Goal: Information Seeking & Learning: Find specific fact

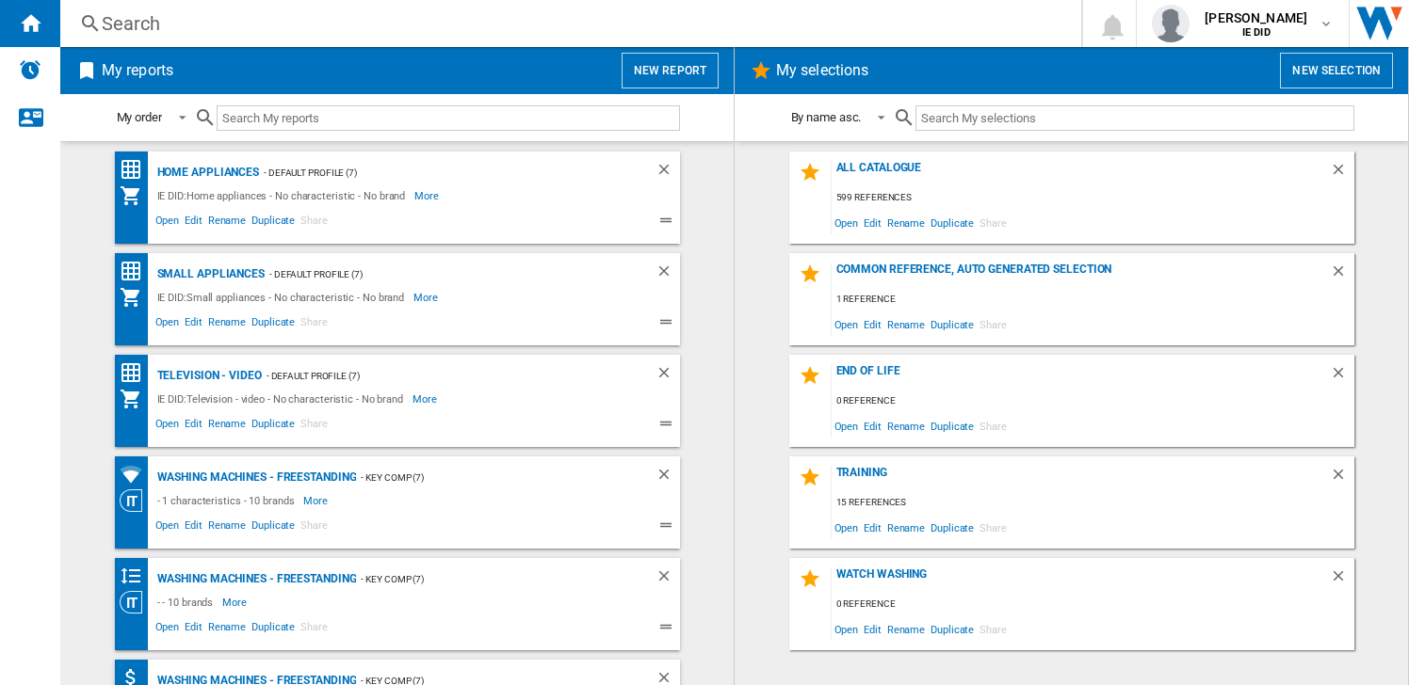
click at [266, 19] on div "Search" at bounding box center [567, 23] width 930 height 26
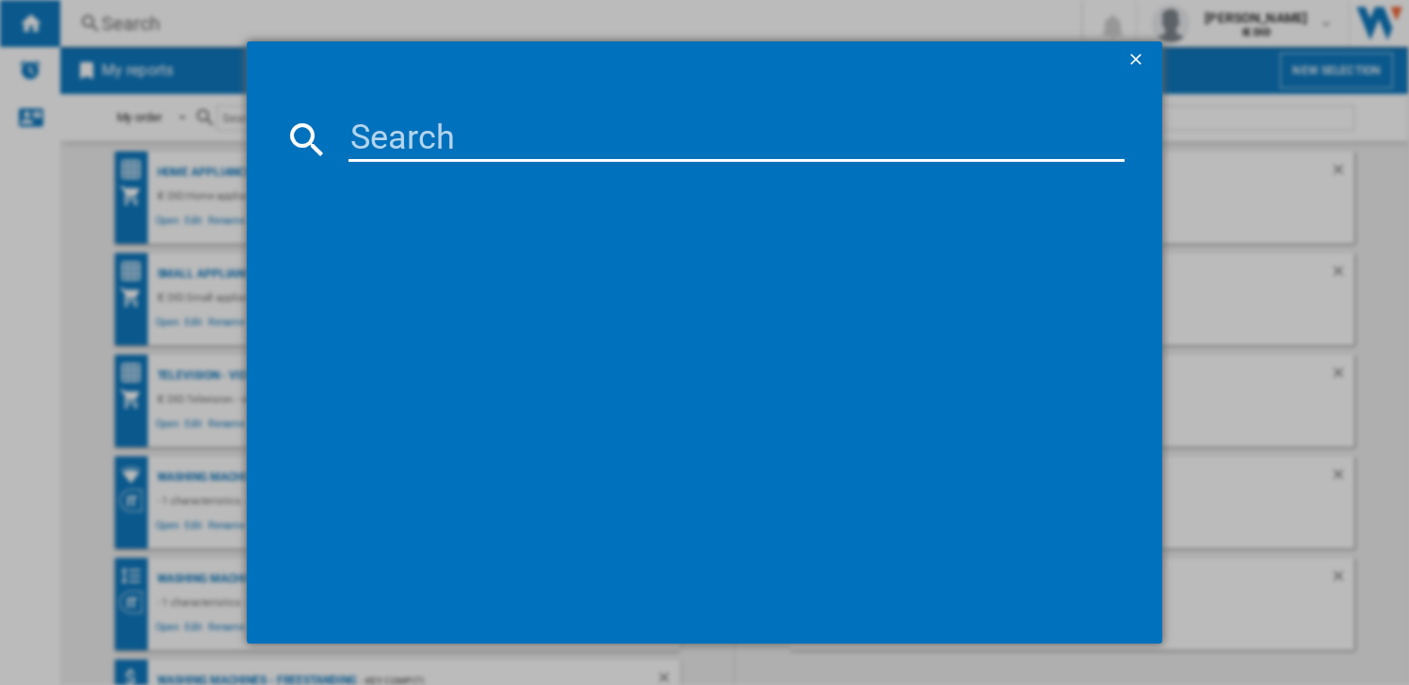
click at [370, 129] on input at bounding box center [736, 139] width 776 height 45
type input "PX200UK"
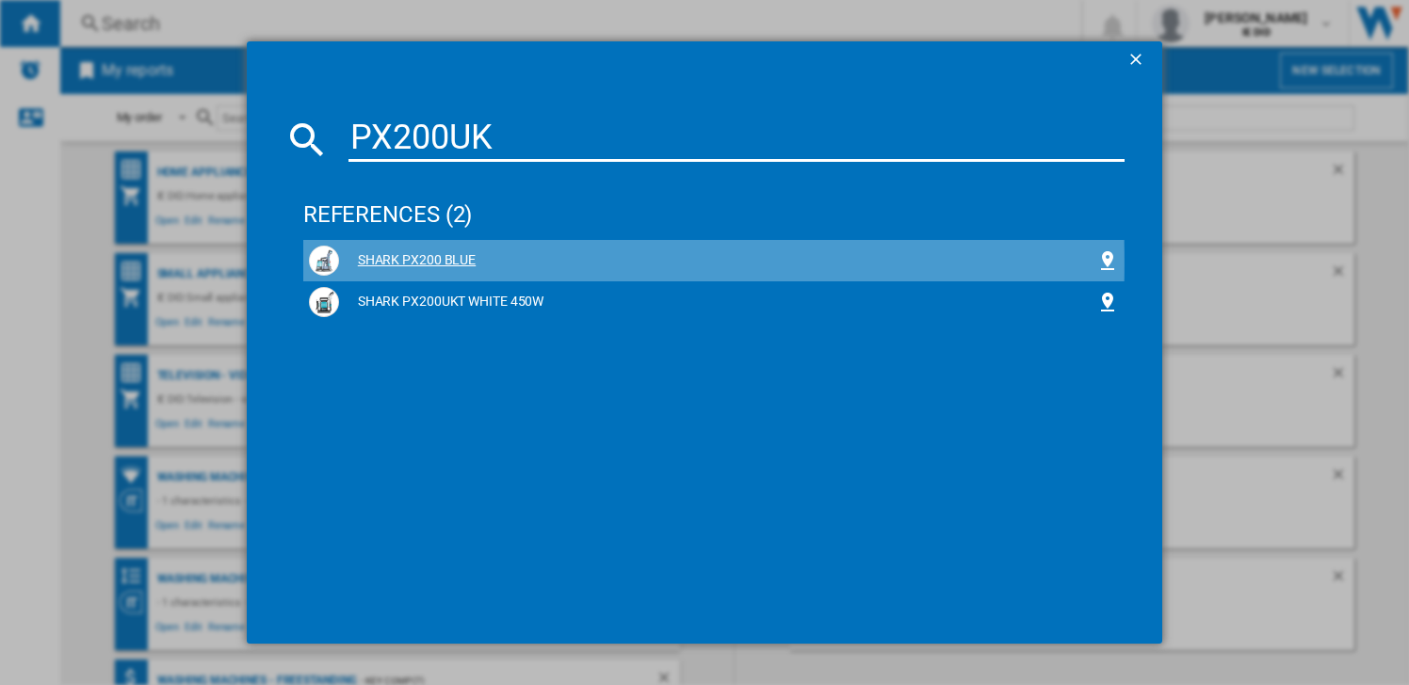
click at [443, 263] on div "SHARK PX200 BLUE" at bounding box center [717, 260] width 757 height 19
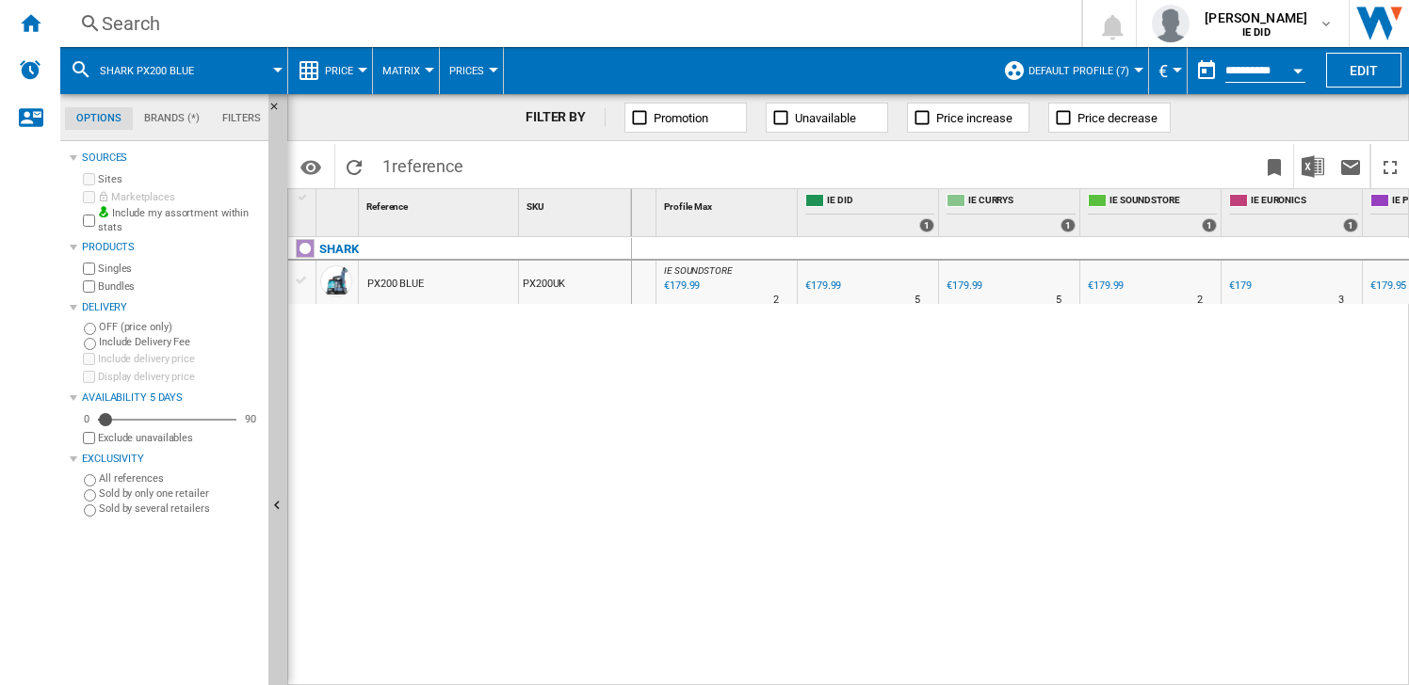
scroll to position [0, 286]
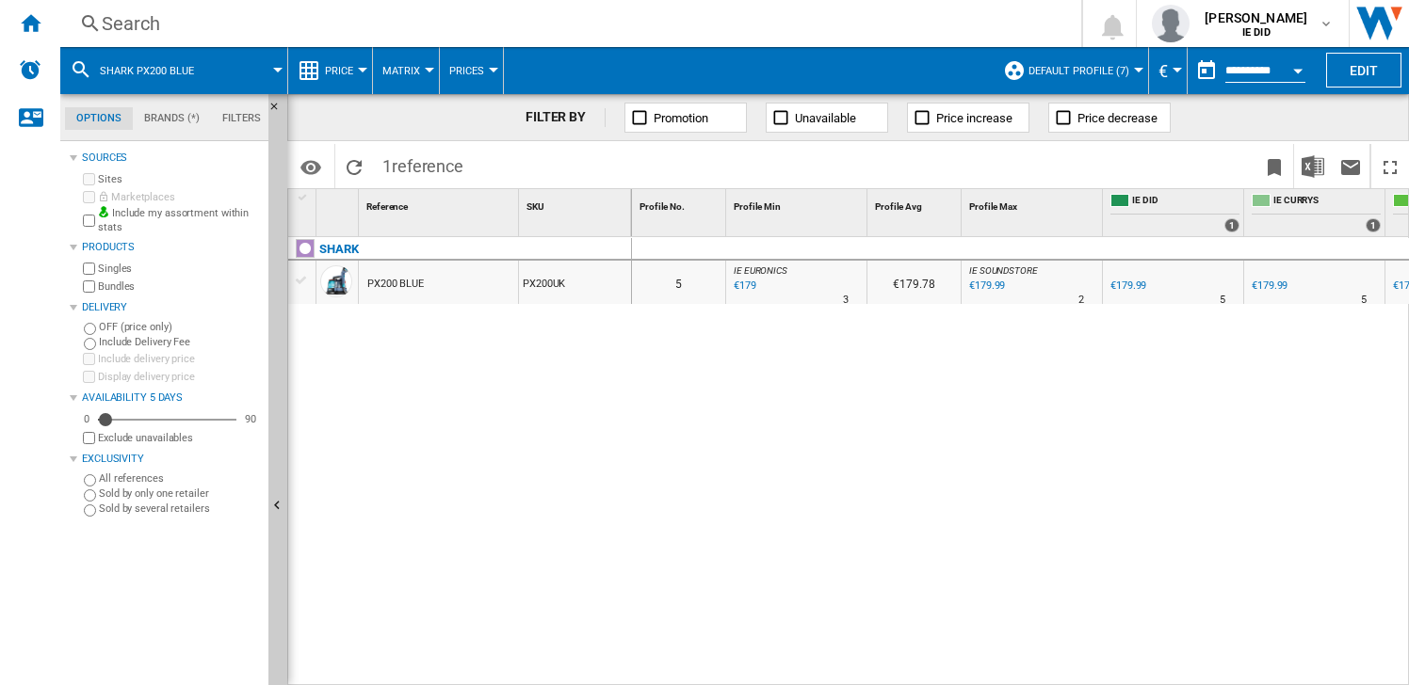
click at [222, 15] on div "Search" at bounding box center [567, 23] width 930 height 26
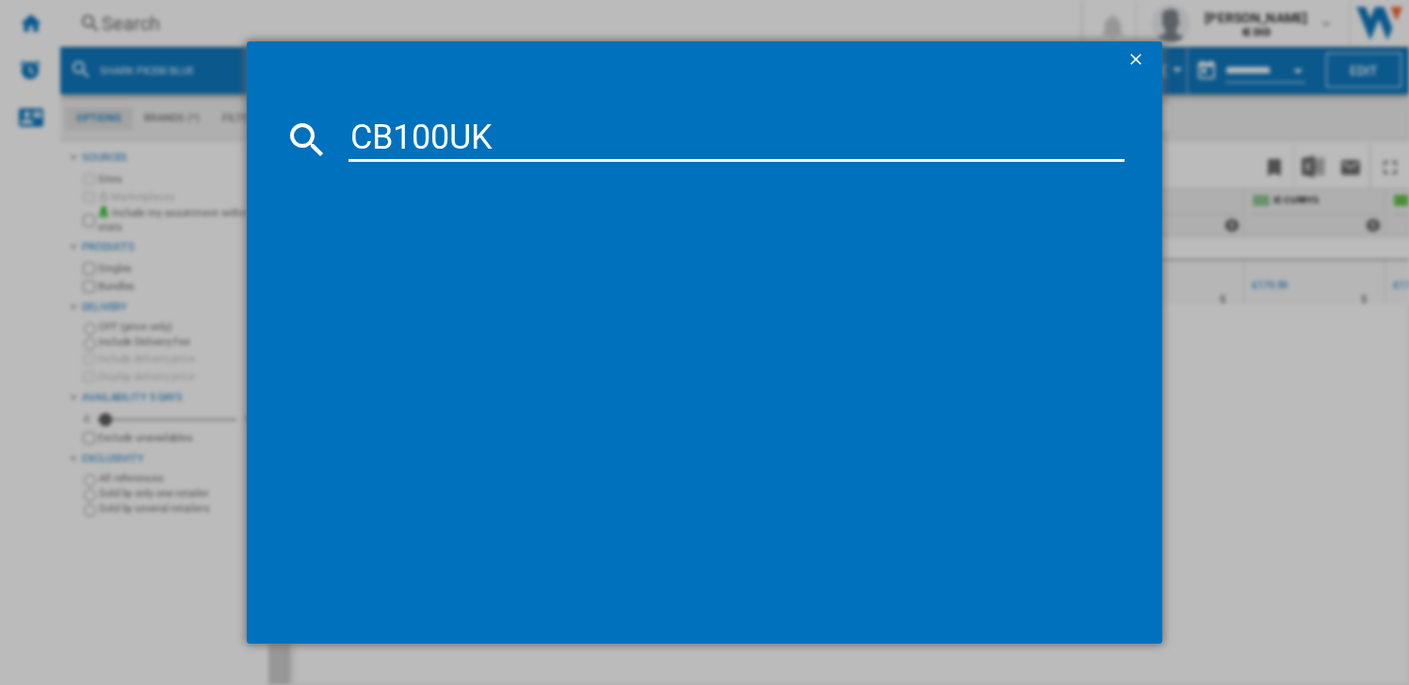
type input "CB100UK"
click at [420, 262] on div "NINJA CB100 SILVER" at bounding box center [717, 260] width 757 height 19
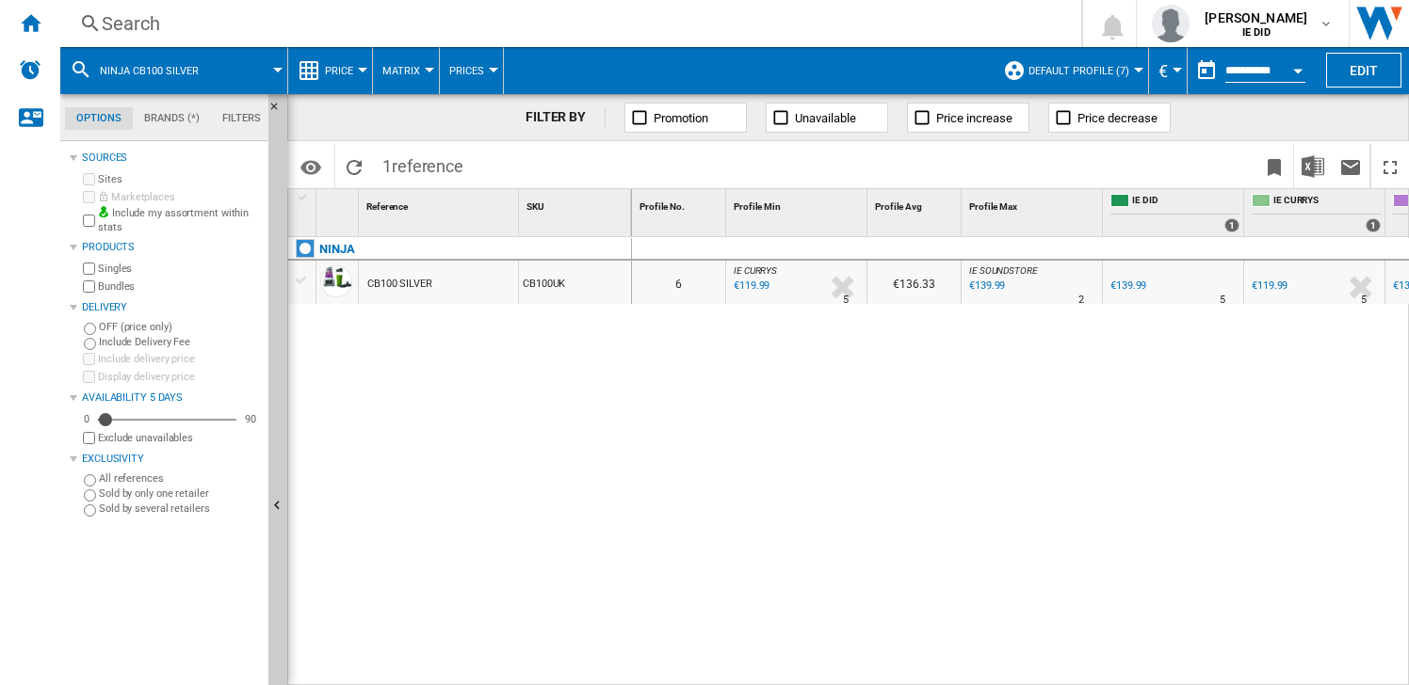
click at [1128, 283] on div "€139.99" at bounding box center [1128, 286] width 36 height 12
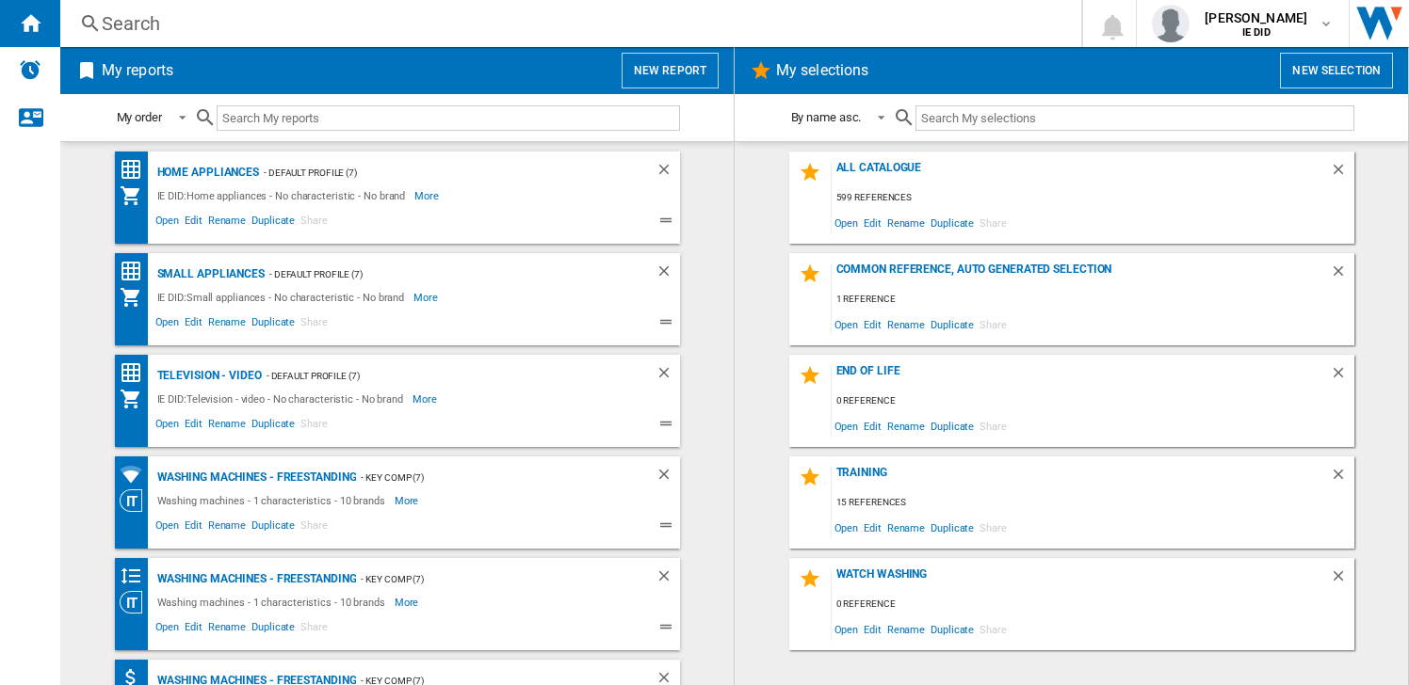
click at [418, 31] on div "Search" at bounding box center [567, 23] width 930 height 26
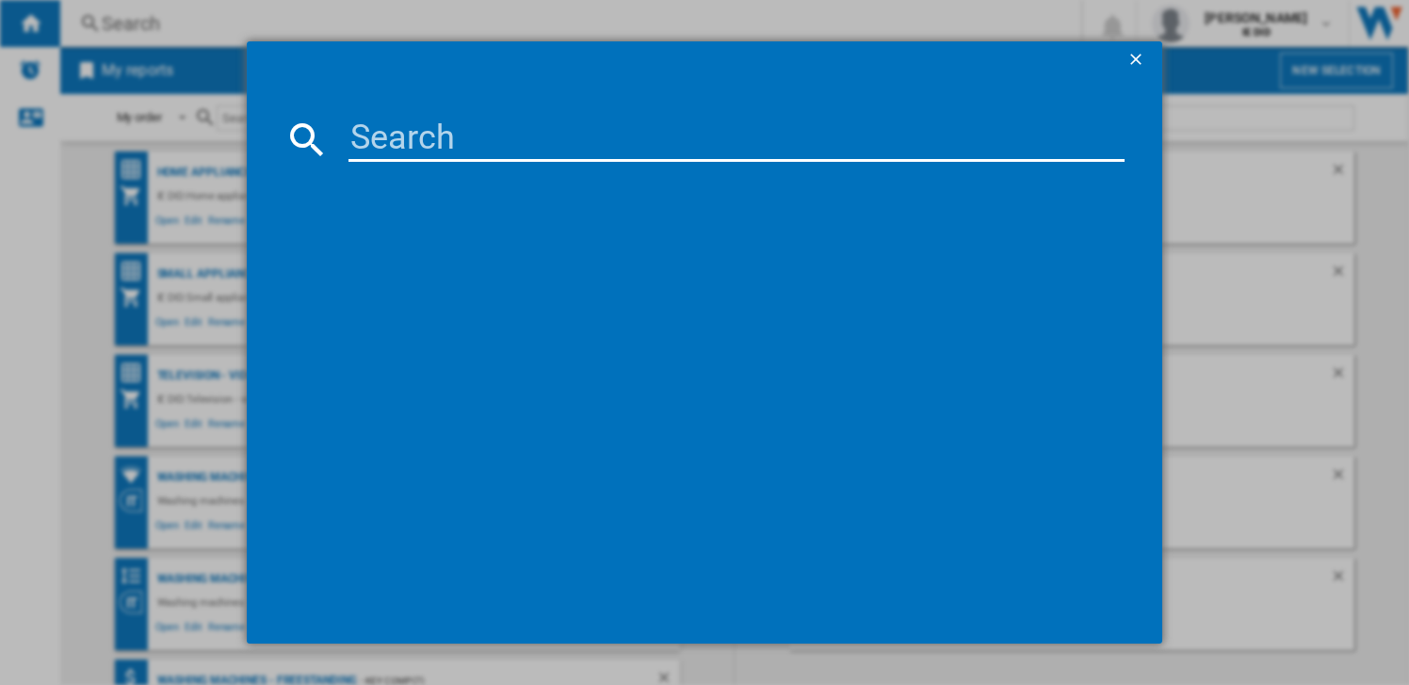
click at [370, 135] on input at bounding box center [736, 139] width 776 height 45
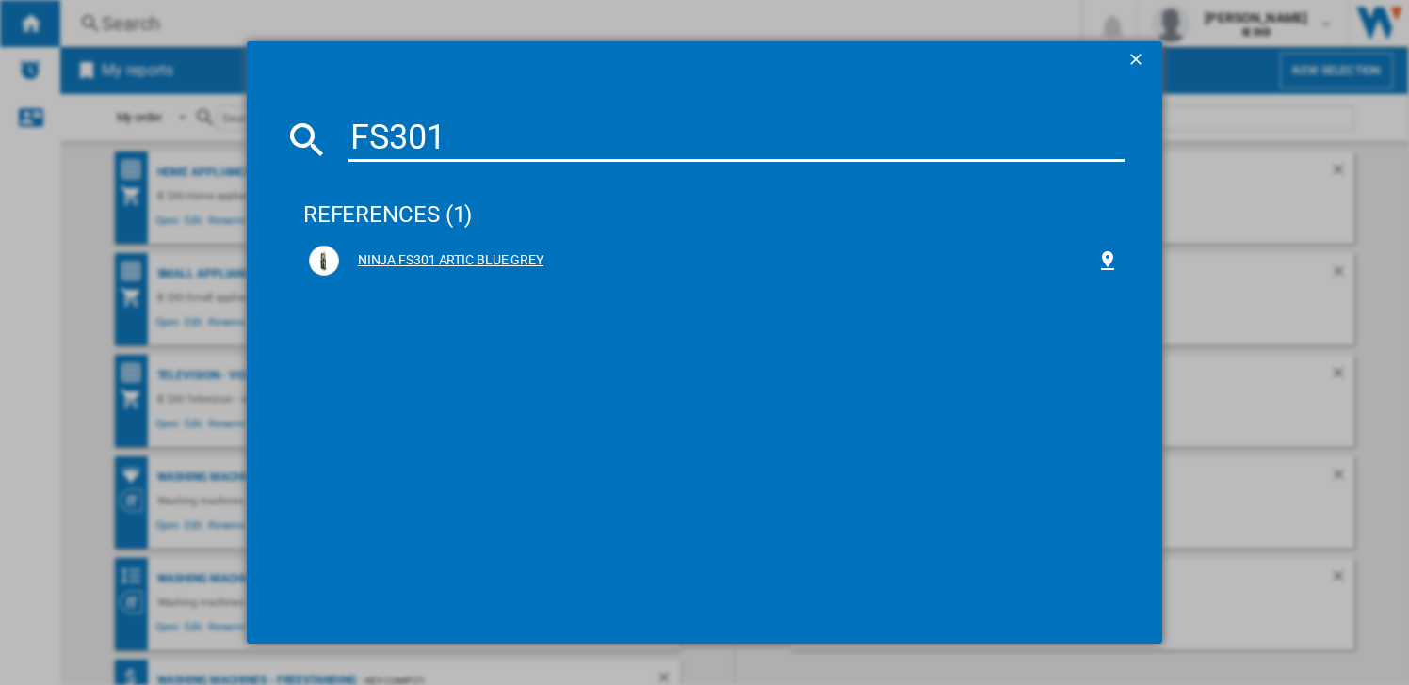
type input "FS301"
click at [455, 264] on div "NINJA FS301 ARTIC BLUE GREY" at bounding box center [717, 260] width 757 height 19
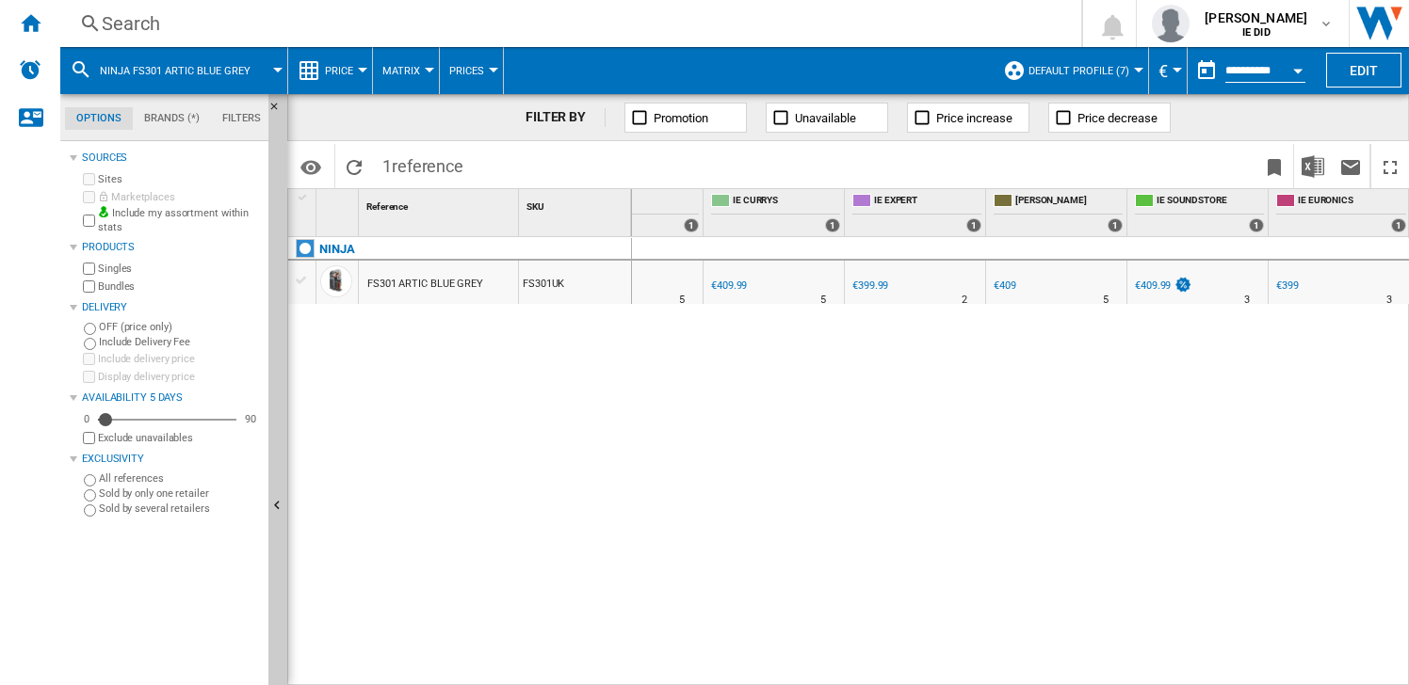
click at [871, 279] on div "€399.99" at bounding box center [868, 286] width 39 height 19
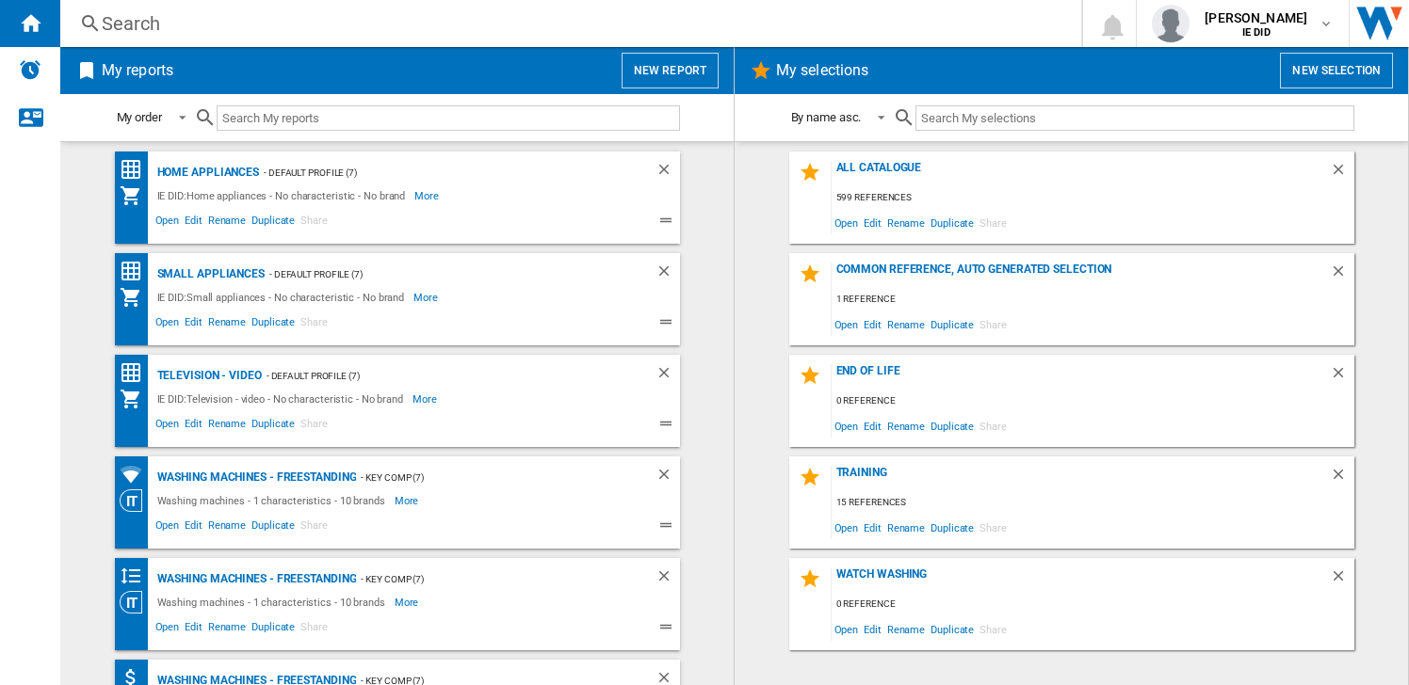
click at [258, 17] on div "Search" at bounding box center [567, 23] width 930 height 26
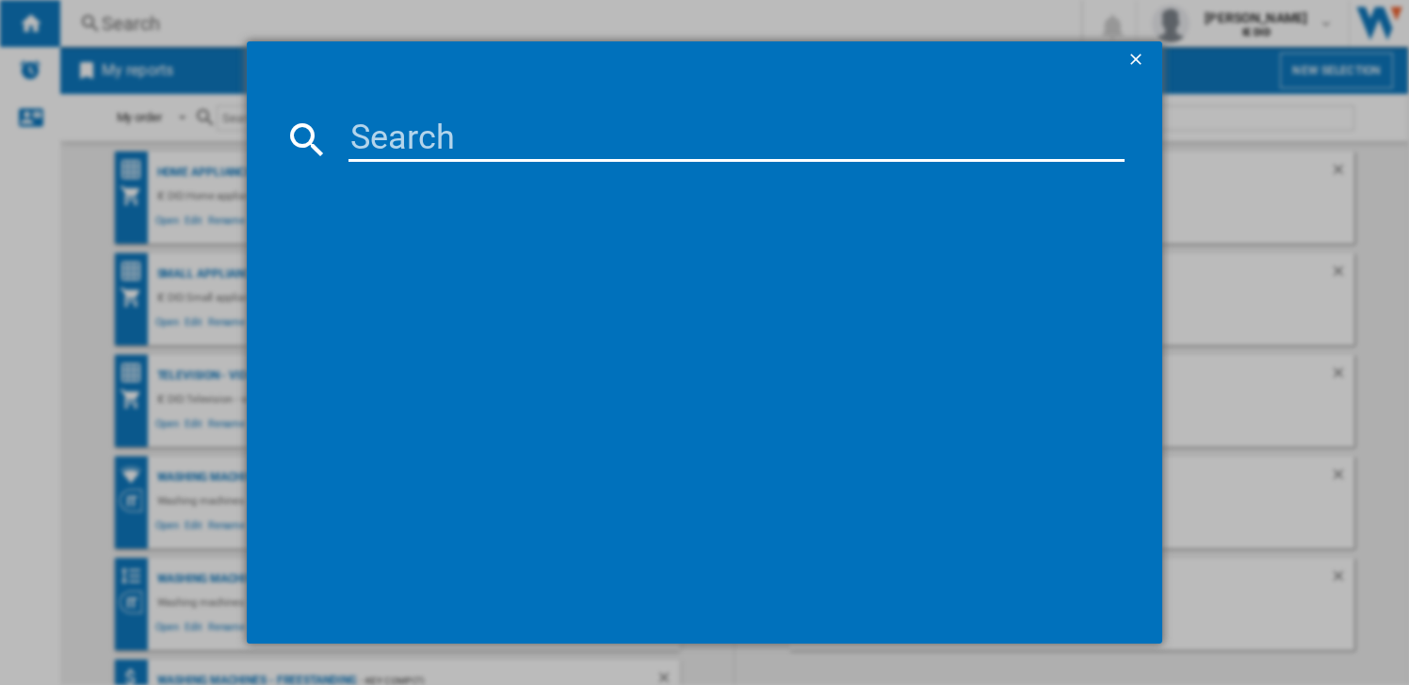
click at [361, 133] on input at bounding box center [736, 139] width 776 height 45
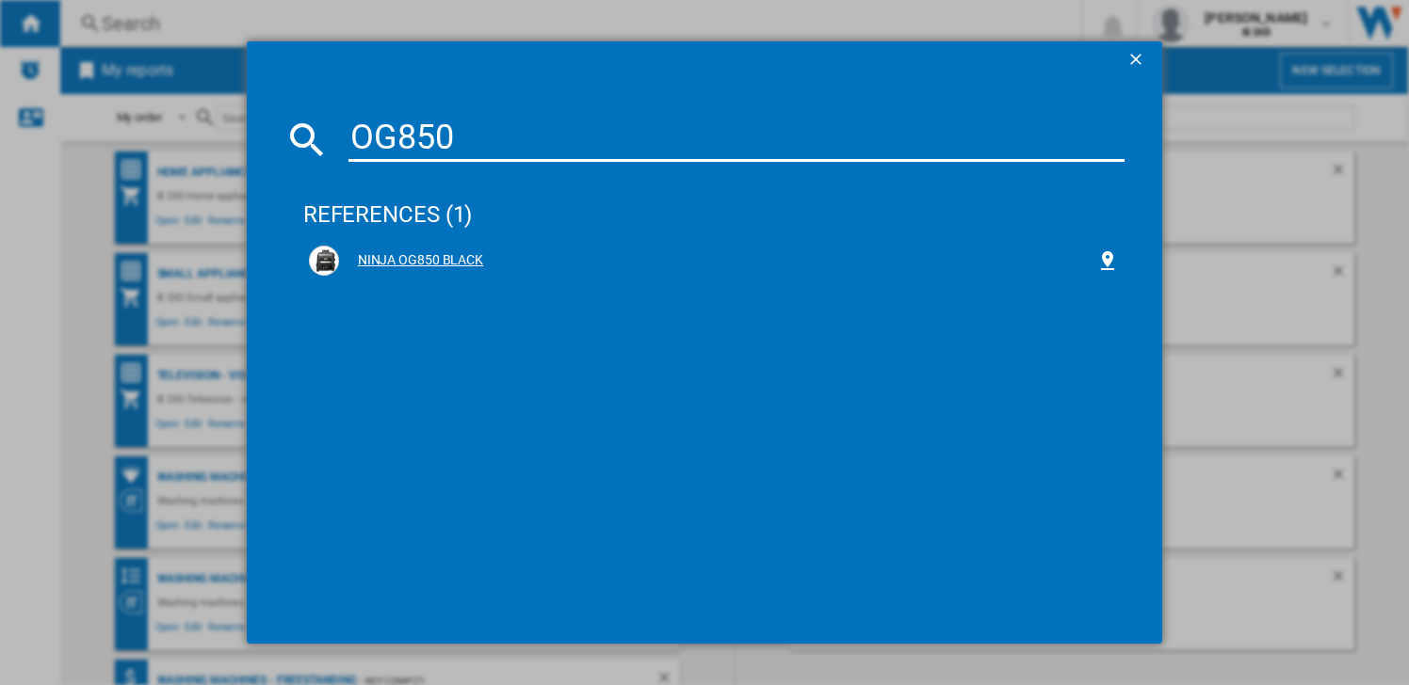
type input "OG850"
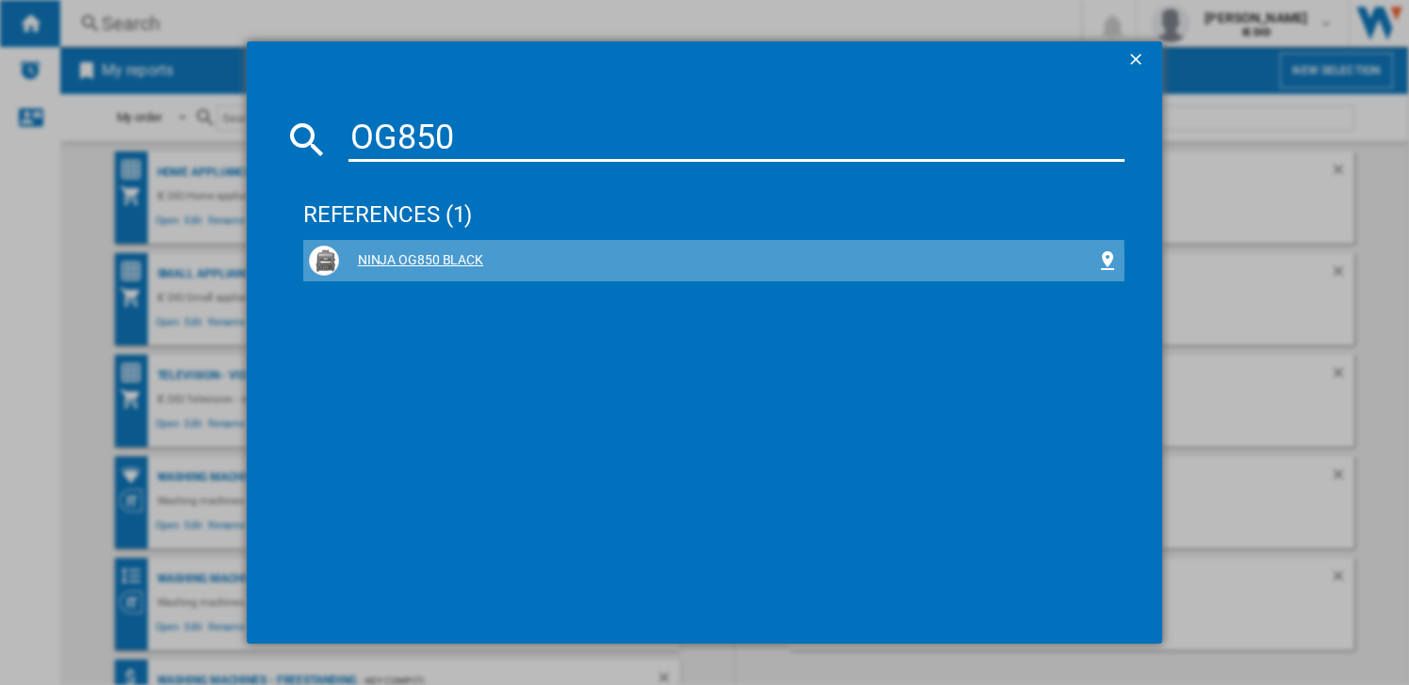
click at [402, 263] on div "NINJA OG850 BLACK" at bounding box center [717, 260] width 757 height 19
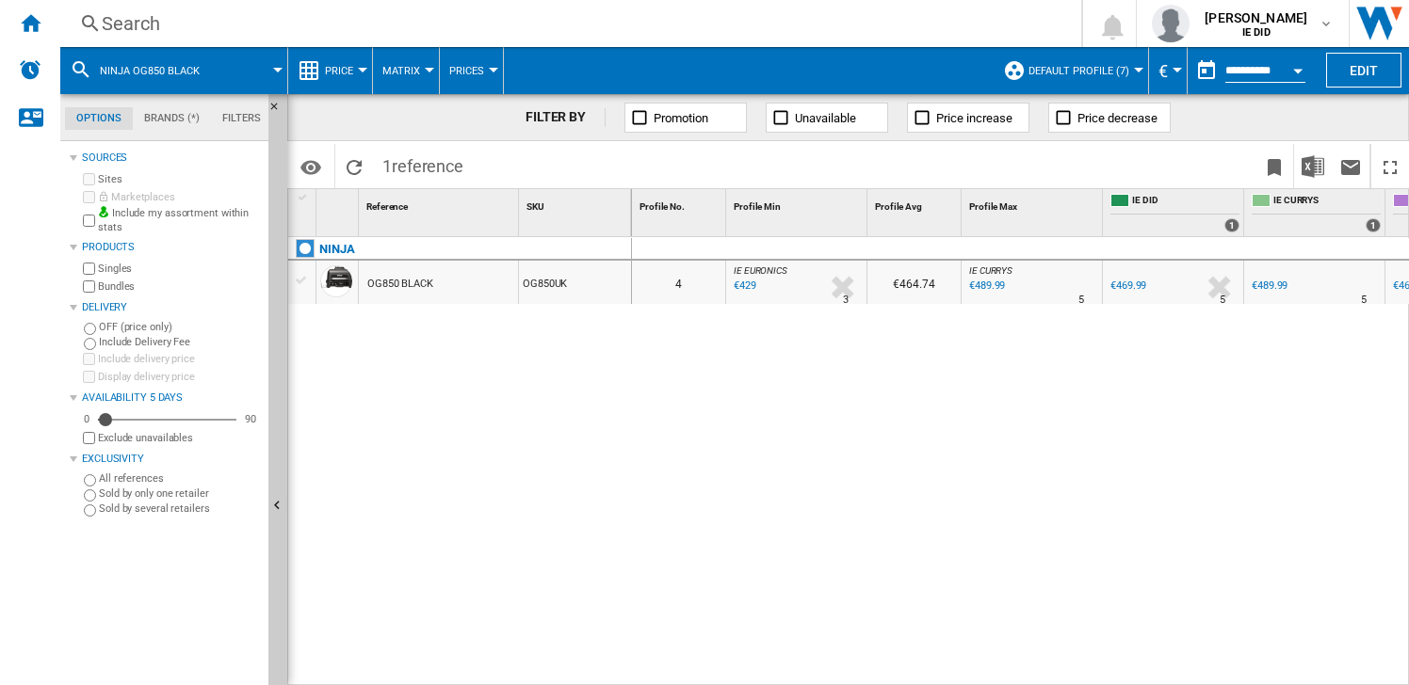
click at [341, 22] on div "Search" at bounding box center [567, 23] width 930 height 26
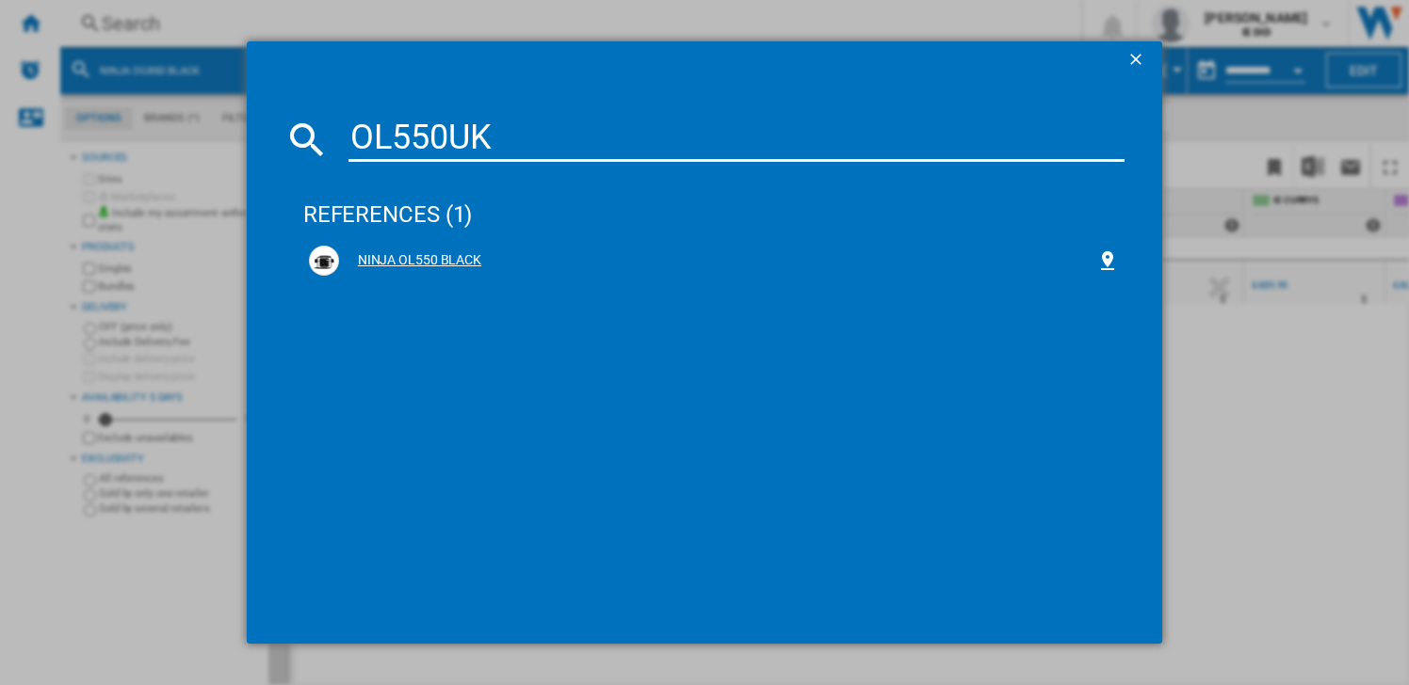
type input "OL550UK"
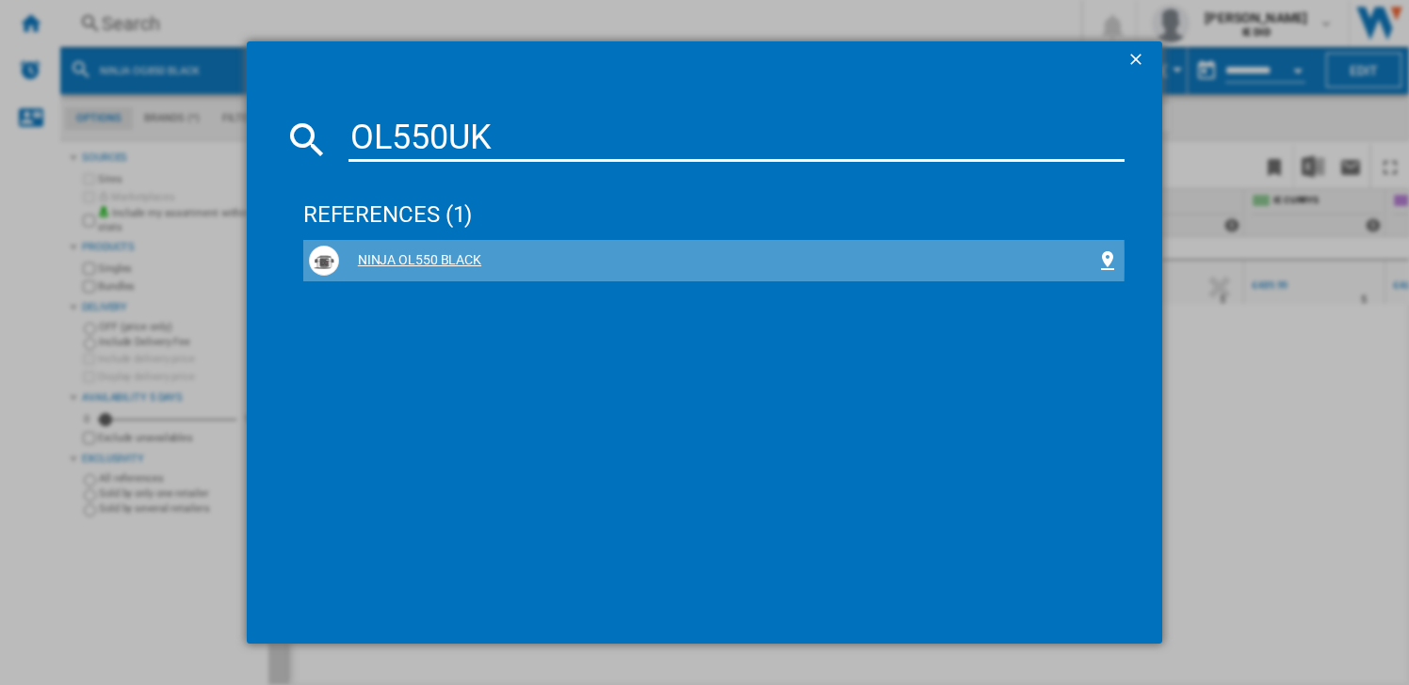
click at [415, 260] on div "NINJA OL550 BLACK" at bounding box center [717, 260] width 757 height 19
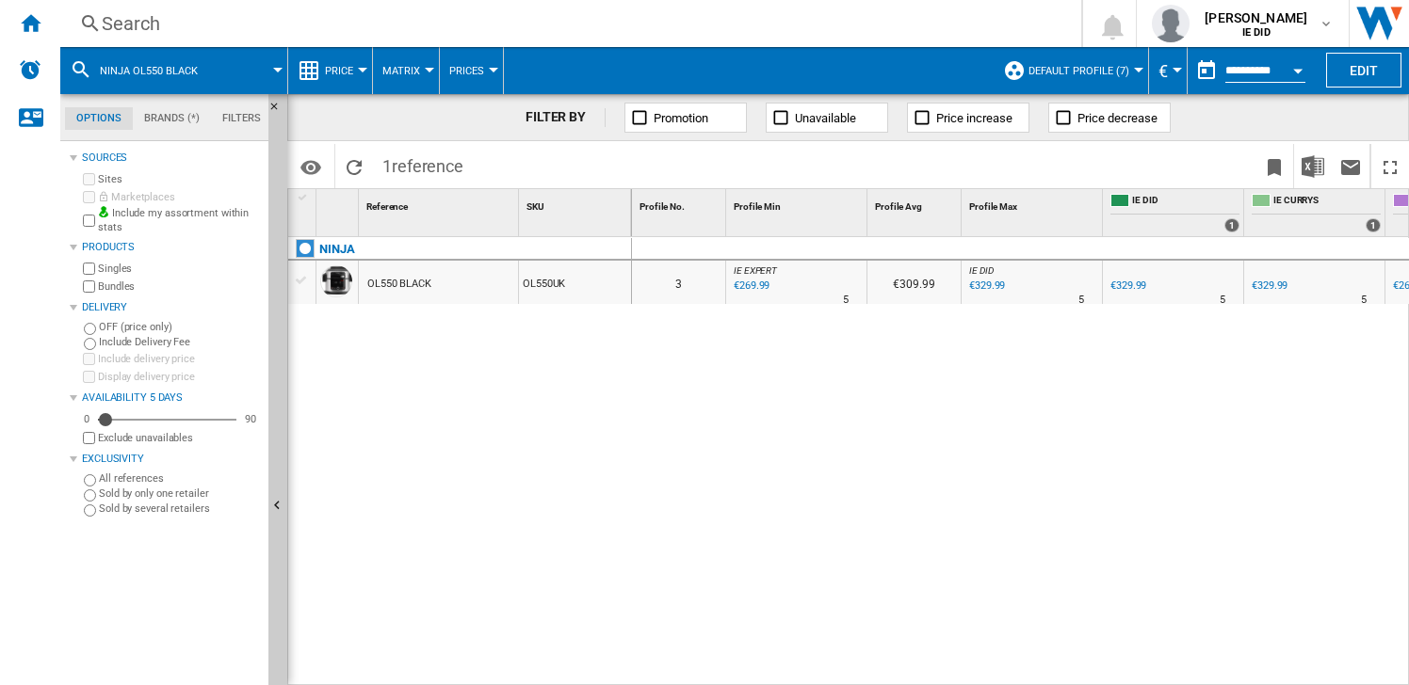
click at [201, 21] on div "Search" at bounding box center [567, 23] width 930 height 26
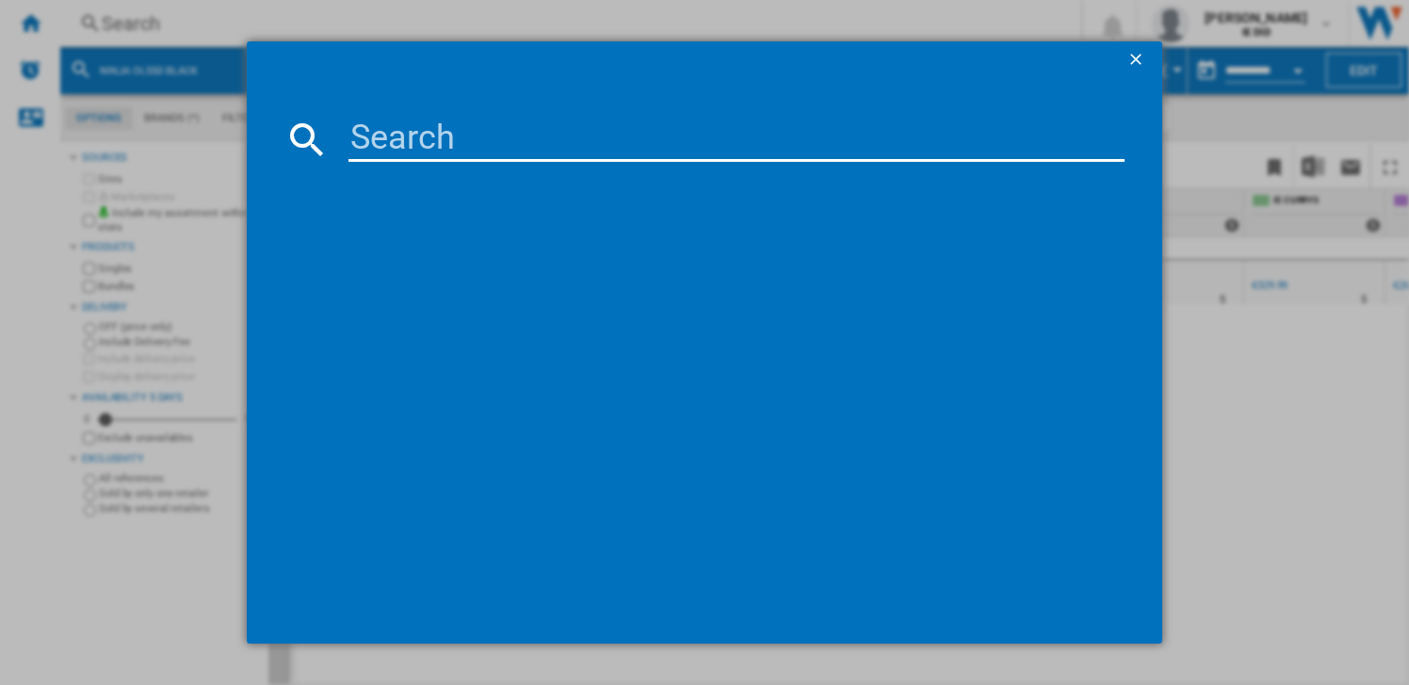
click at [363, 132] on input at bounding box center [736, 139] width 776 height 45
type input "0"
type input "NINJA"
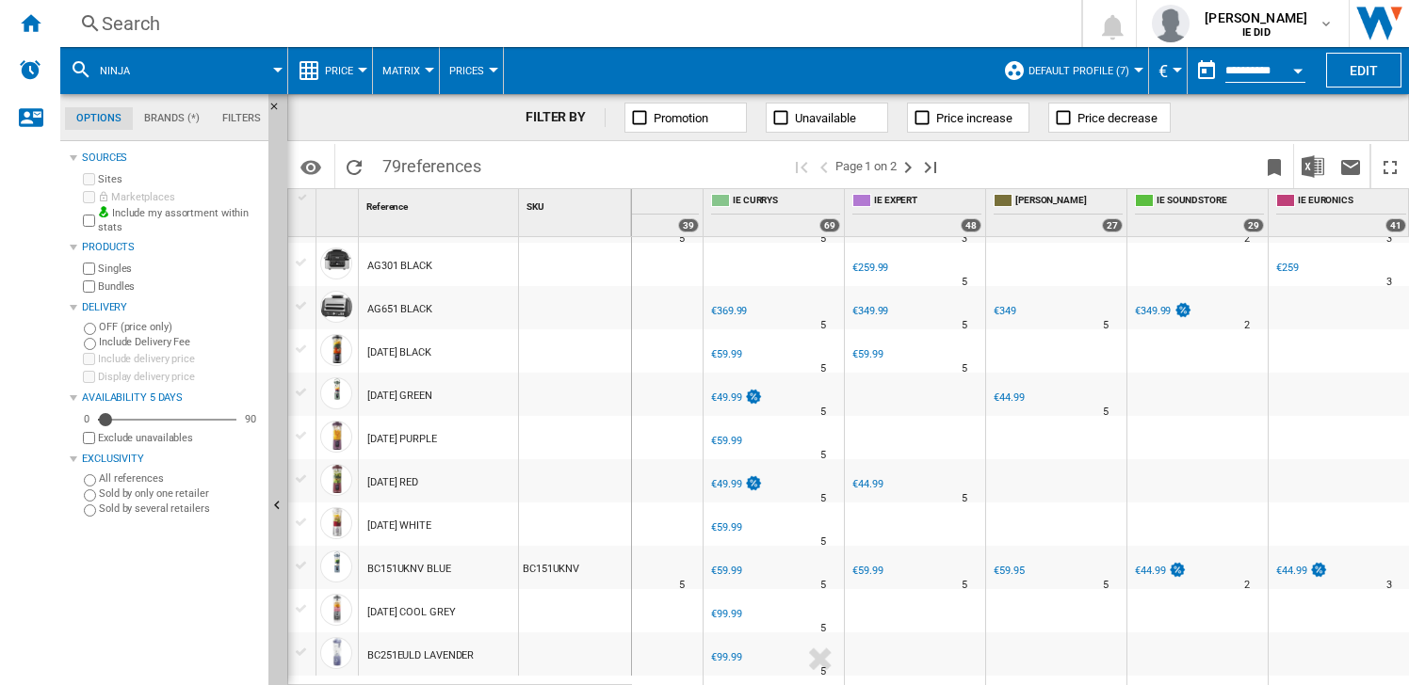
scroll to position [586, 0]
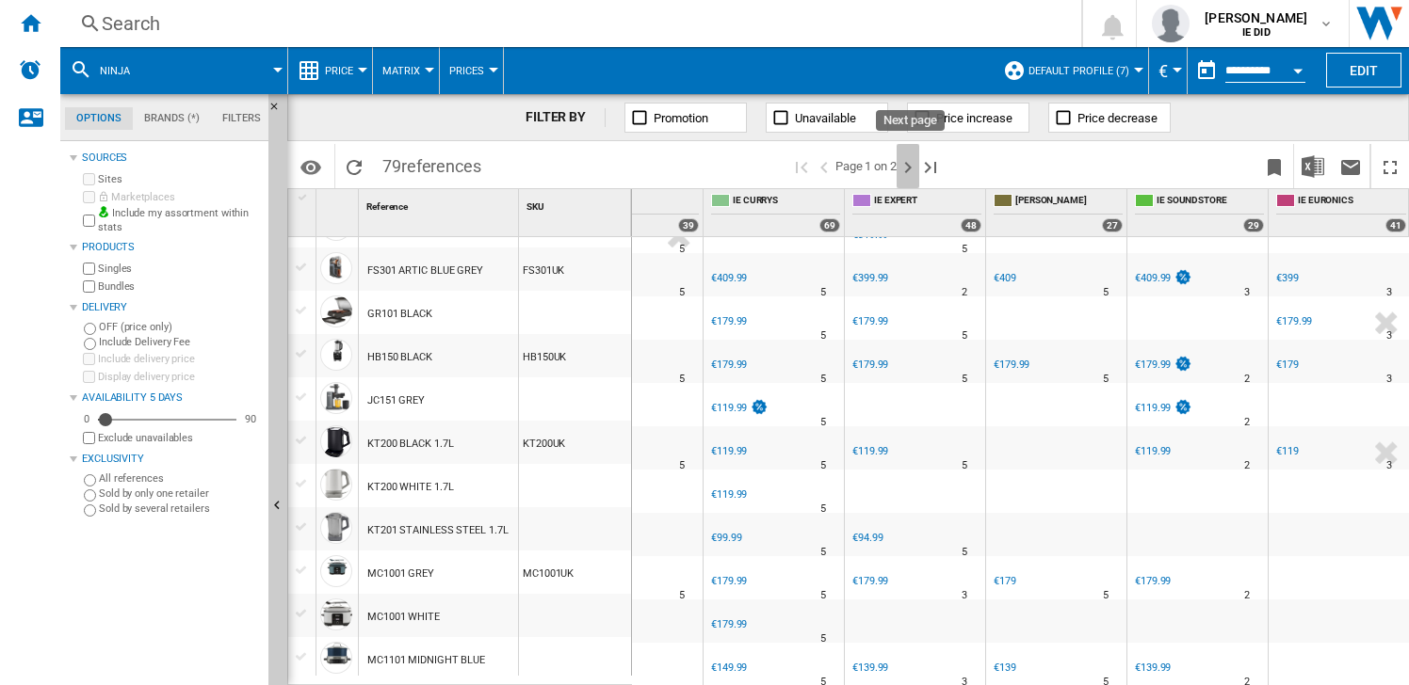
click at [907, 164] on ng-md-icon "Next page" at bounding box center [907, 167] width 23 height 23
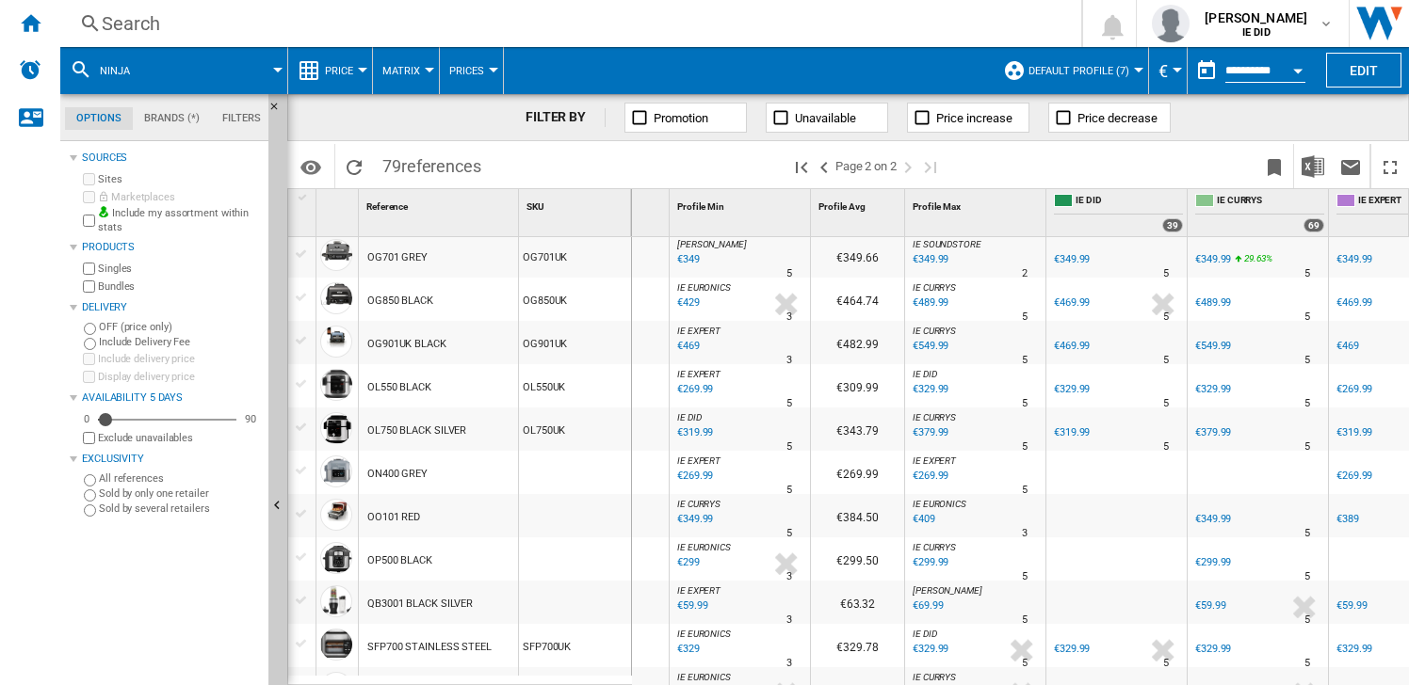
click at [1213, 516] on div "€349.99" at bounding box center [1213, 519] width 36 height 12
